Goal: Communication & Community: Participate in discussion

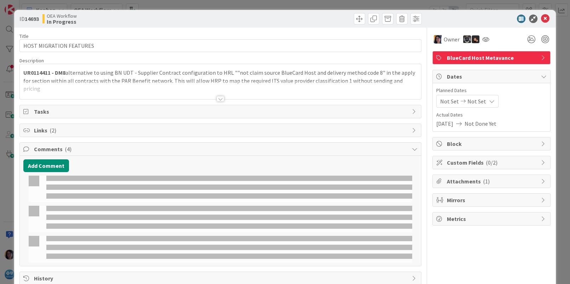
click at [8, 27] on div "ID 14693 OEA Workflow In Progress Title 24 / 128 HOST MIGRATION FEATURES Descri…" at bounding box center [285, 142] width 570 height 284
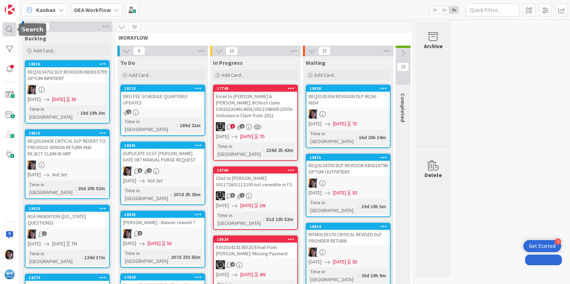
click at [6, 28] on div at bounding box center [9, 29] width 14 height 14
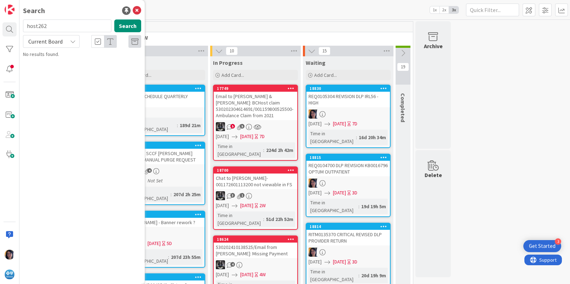
type input "host262"
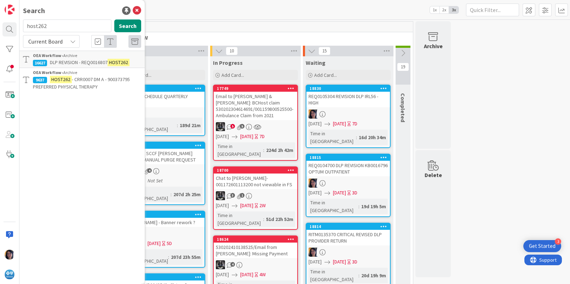
click at [68, 79] on mark "HOST262" at bounding box center [61, 79] width 22 height 7
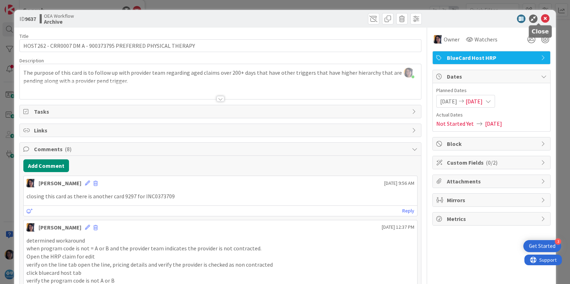
click at [541, 18] on icon at bounding box center [545, 19] width 8 height 8
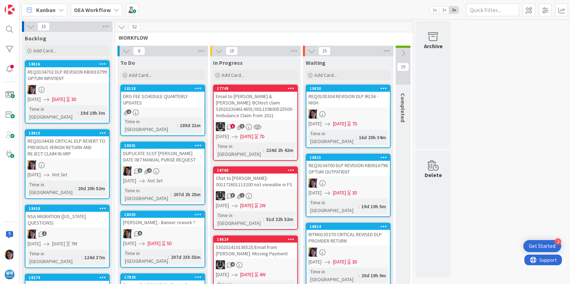
click at [8, 30] on div at bounding box center [9, 29] width 14 height 14
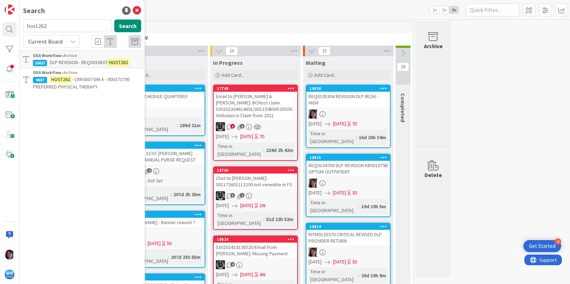
click at [42, 25] on input "host262" at bounding box center [67, 25] width 88 height 13
type input "UR0120992"
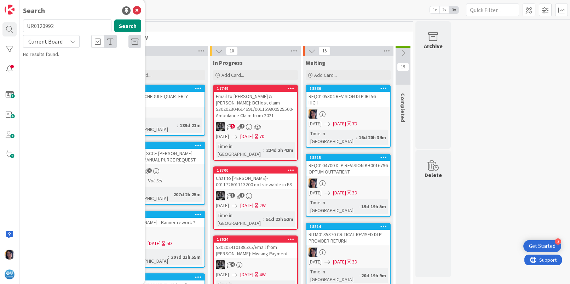
click at [52, 46] on span "Current Board" at bounding box center [45, 41] width 37 height 10
click at [48, 68] on span "All Boards" at bounding box center [64, 70] width 74 height 11
click at [89, 57] on div "OEA › Other / MISC" at bounding box center [87, 55] width 108 height 6
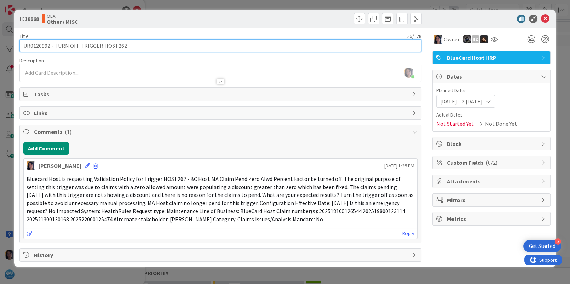
click at [37, 45] on input "UR0120992 - TURN OFF TRIGGER HOST262" at bounding box center [219, 45] width 401 height 13
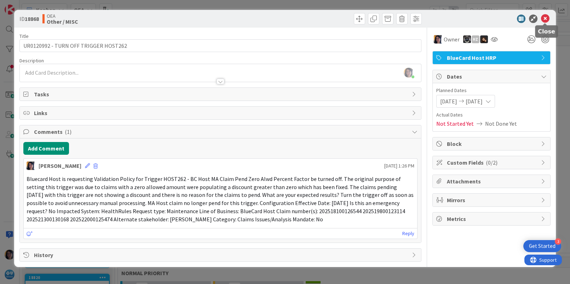
click at [544, 20] on icon at bounding box center [545, 19] width 8 height 8
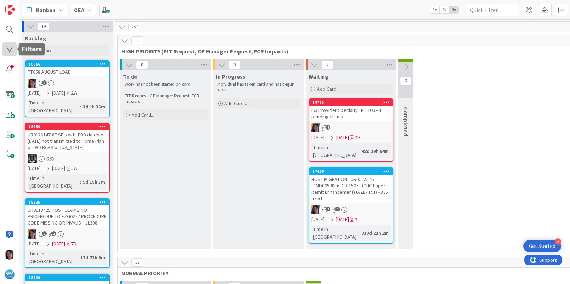
click at [12, 46] on div at bounding box center [9, 49] width 14 height 14
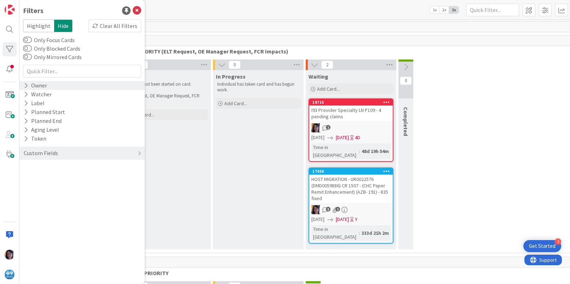
click at [26, 84] on icon at bounding box center [26, 85] width 5 height 6
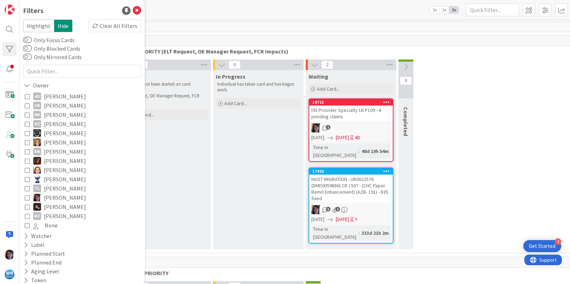
click at [26, 196] on icon at bounding box center [27, 197] width 5 height 5
click at [416, 30] on div "64" at bounding box center [351, 27] width 472 height 11
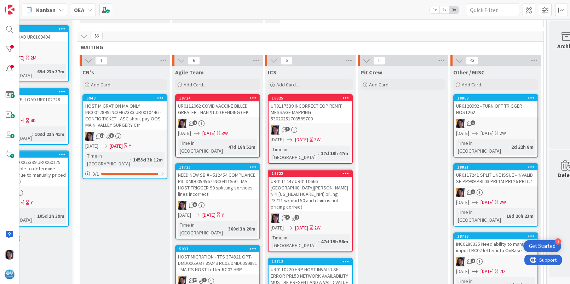
scroll to position [531, 64]
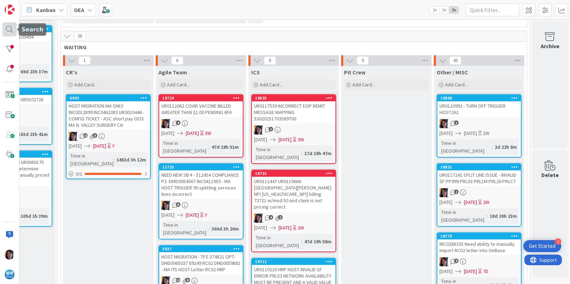
click at [7, 25] on div at bounding box center [9, 29] width 14 height 14
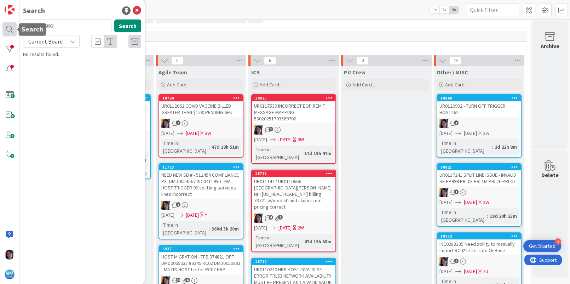
drag, startPoint x: 71, startPoint y: 24, endPoint x: 10, endPoint y: 24, distance: 61.2
click at [10, 24] on div "Search UR0120992 Search Current Board No results found." at bounding box center [9, 142] width 19 height 284
type input "rc02"
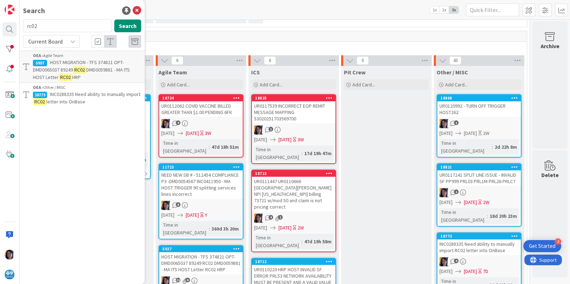
click at [70, 73] on p "HOST MIGRATION - TFS 374821 OPT-DMD0065037 89249 RC02 DMD0059881 - MA ITS HOST …" at bounding box center [87, 70] width 108 height 22
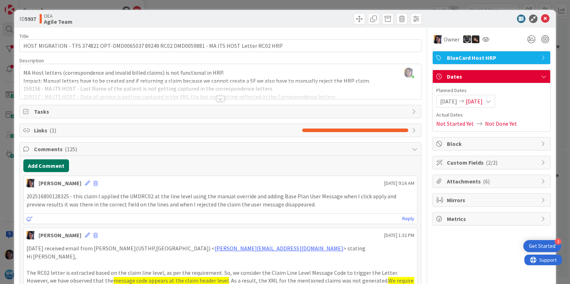
click at [48, 164] on button "Add Comment" at bounding box center [46, 165] width 46 height 13
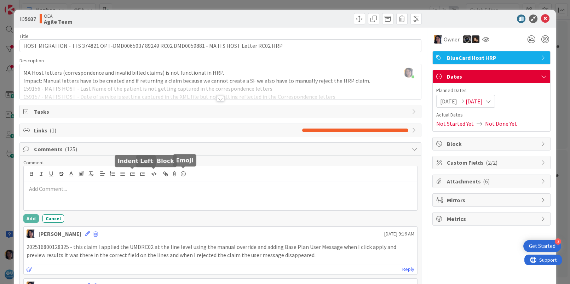
click at [49, 192] on p at bounding box center [220, 189] width 387 height 8
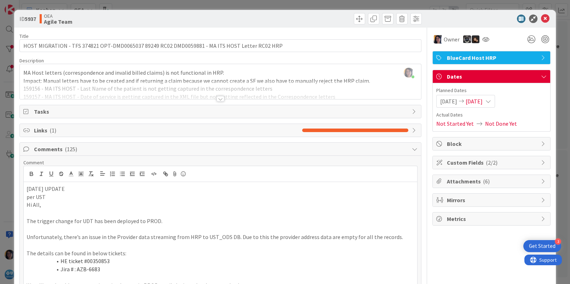
scroll to position [13, 0]
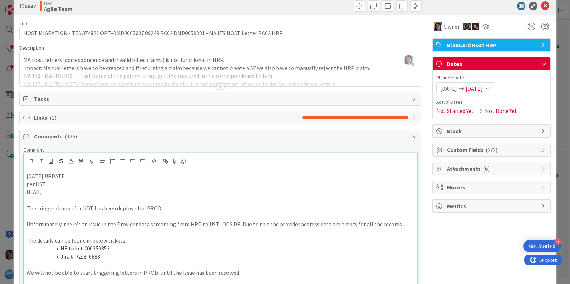
drag, startPoint x: 40, startPoint y: 201, endPoint x: 46, endPoint y: 197, distance: 7.4
click at [40, 201] on p at bounding box center [220, 200] width 387 height 8
click at [56, 182] on p "per UST" at bounding box center [220, 184] width 387 height 8
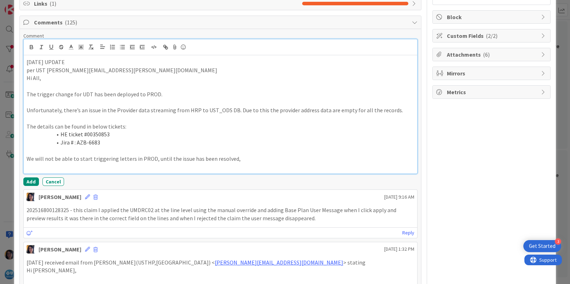
scroll to position [145, 0]
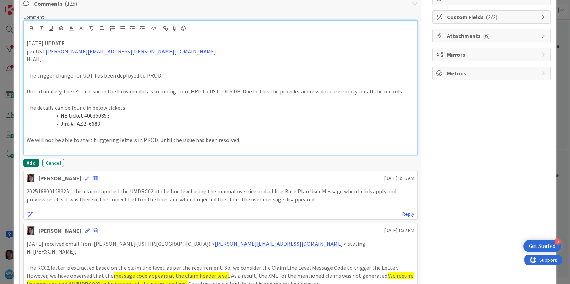
click at [27, 162] on button "Add" at bounding box center [31, 162] width 16 height 8
